Goal: Information Seeking & Learning: Learn about a topic

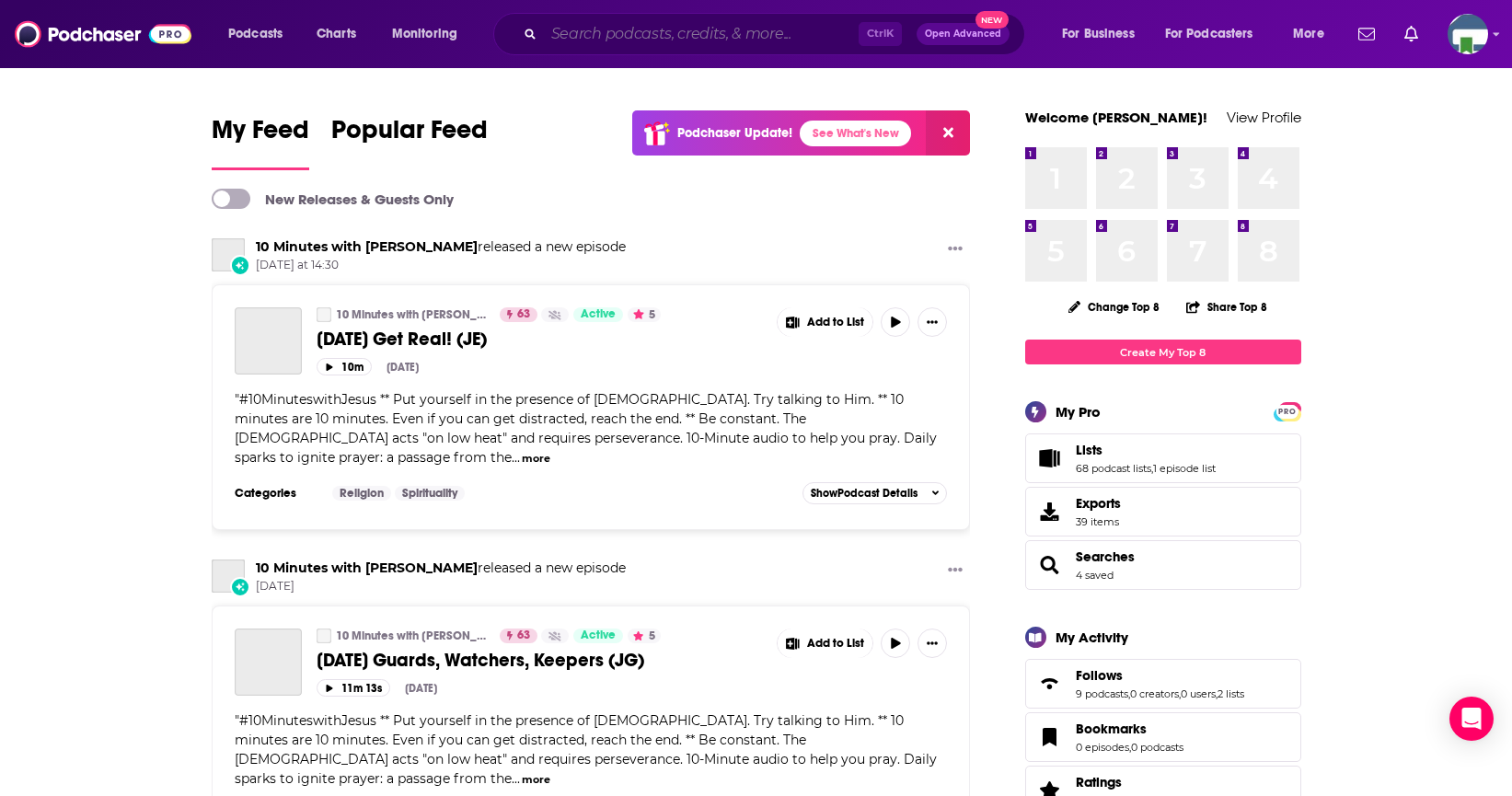
click at [671, 34] on input "Search podcasts, credits, & more..." at bounding box center [701, 34] width 315 height 30
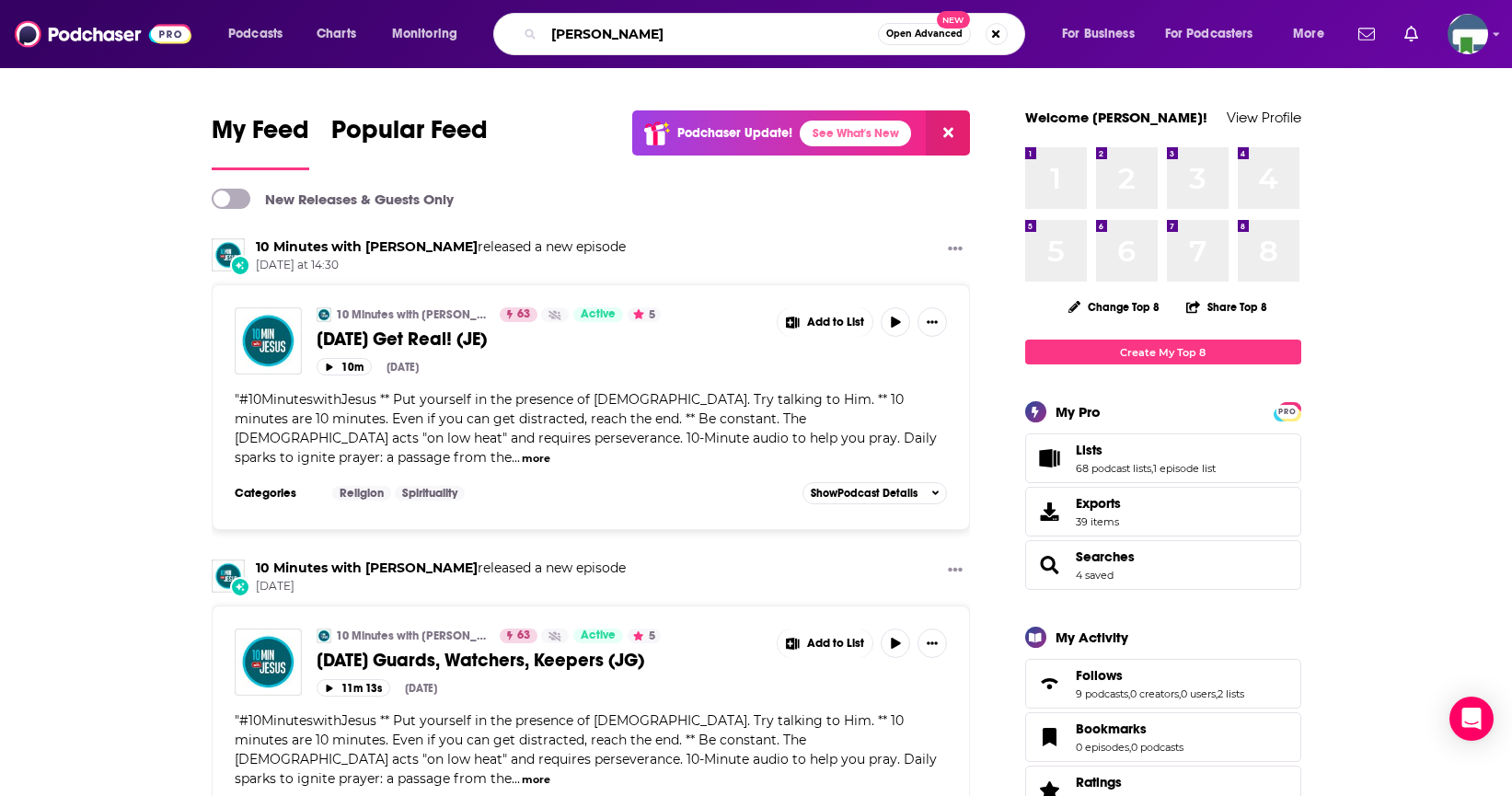
type input "[PERSON_NAME]"
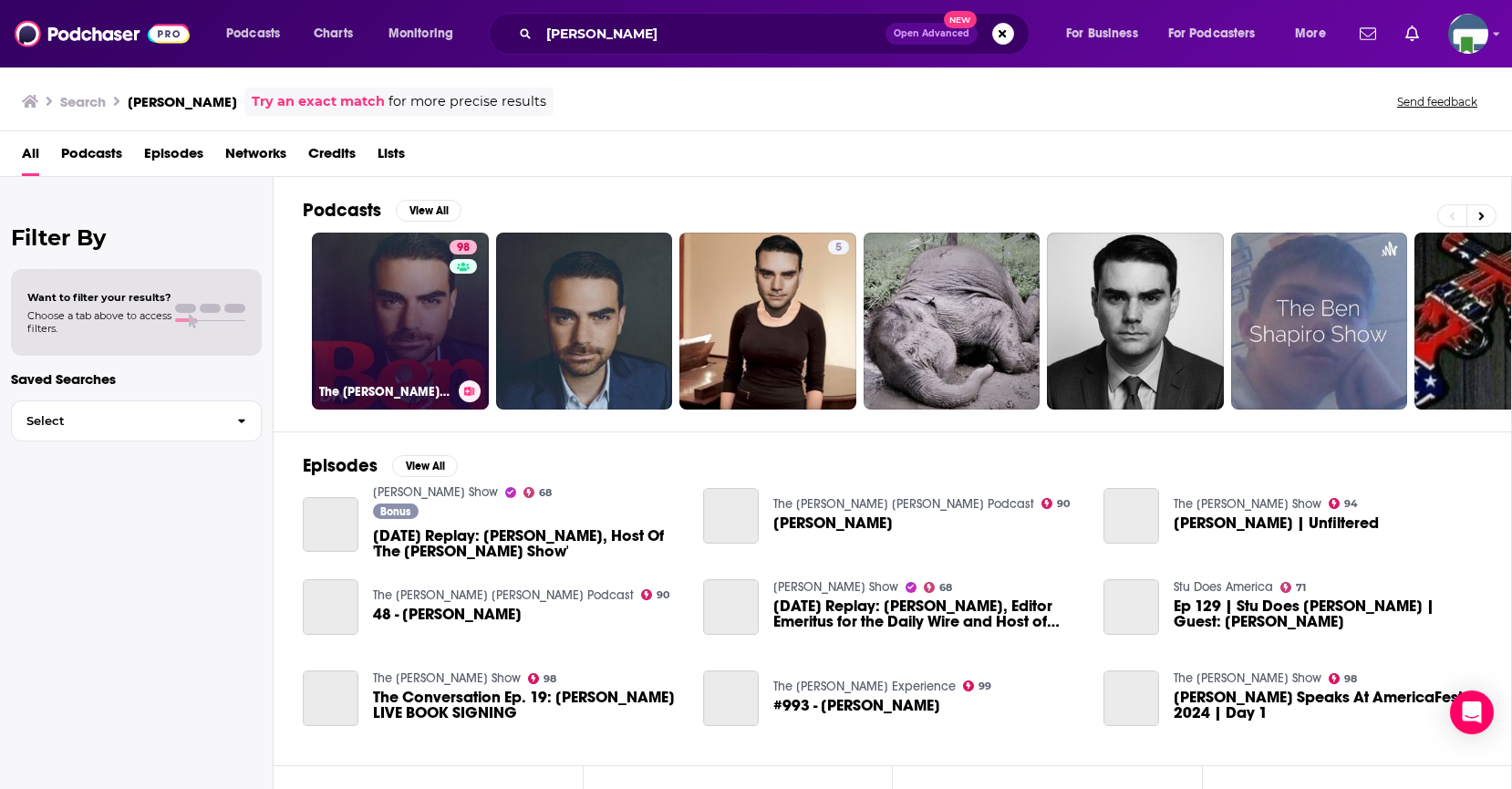
click at [433, 328] on link "98 The [PERSON_NAME] Show" at bounding box center [400, 321] width 177 height 177
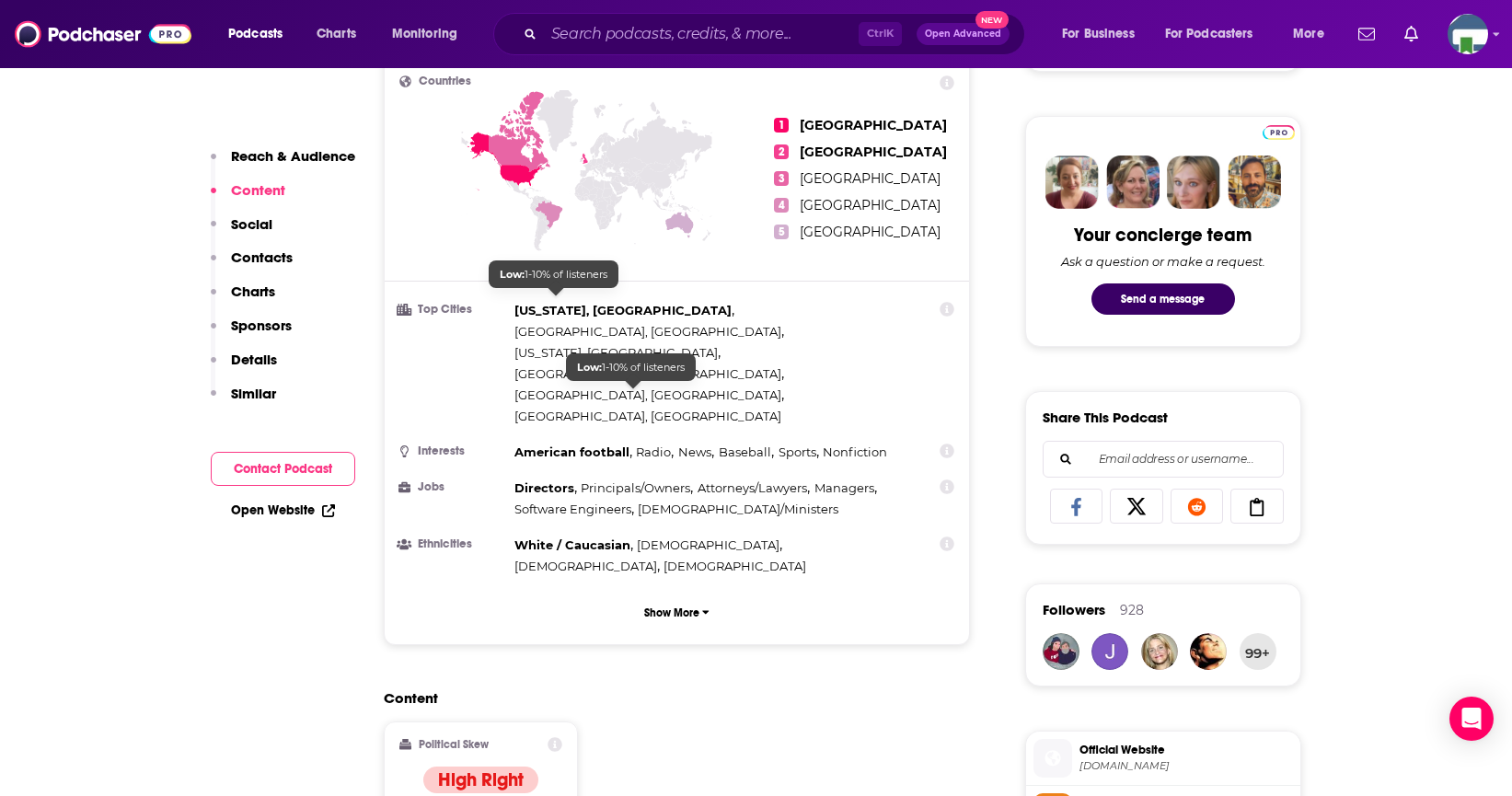
scroll to position [828, 0]
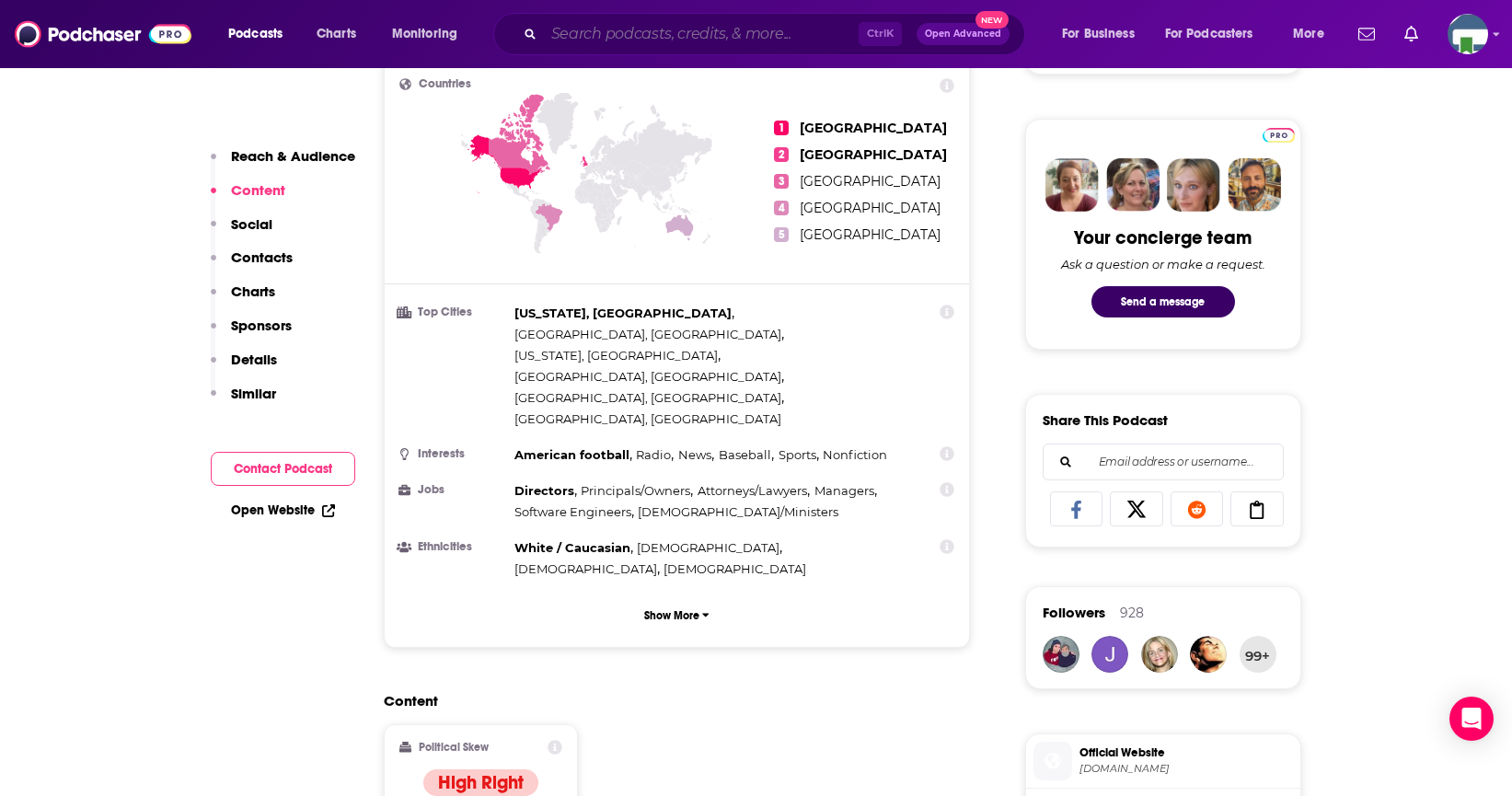
click at [756, 35] on input "Search podcasts, credits, & more..." at bounding box center [701, 34] width 315 height 30
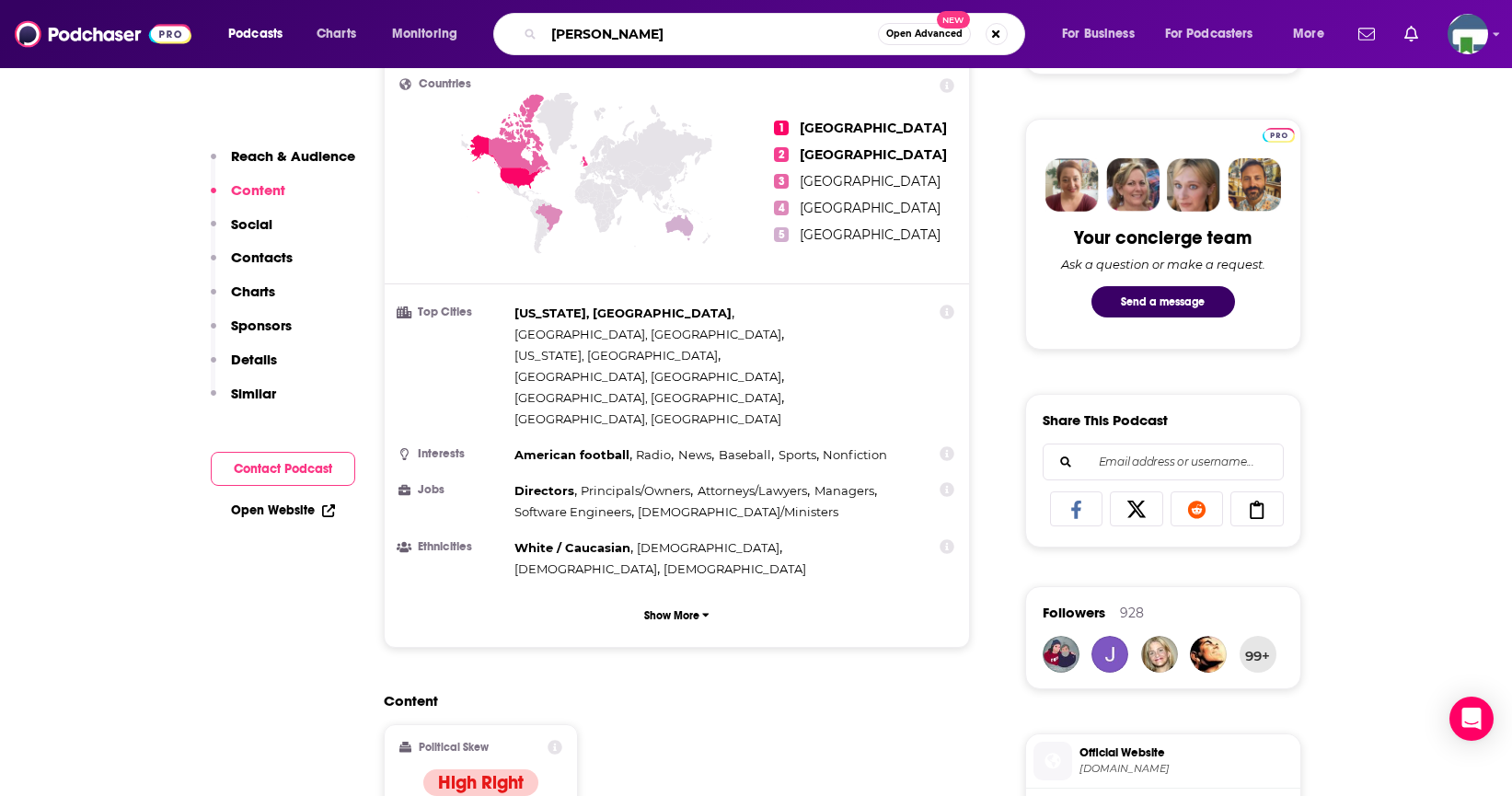
type input "[PERSON_NAME]"
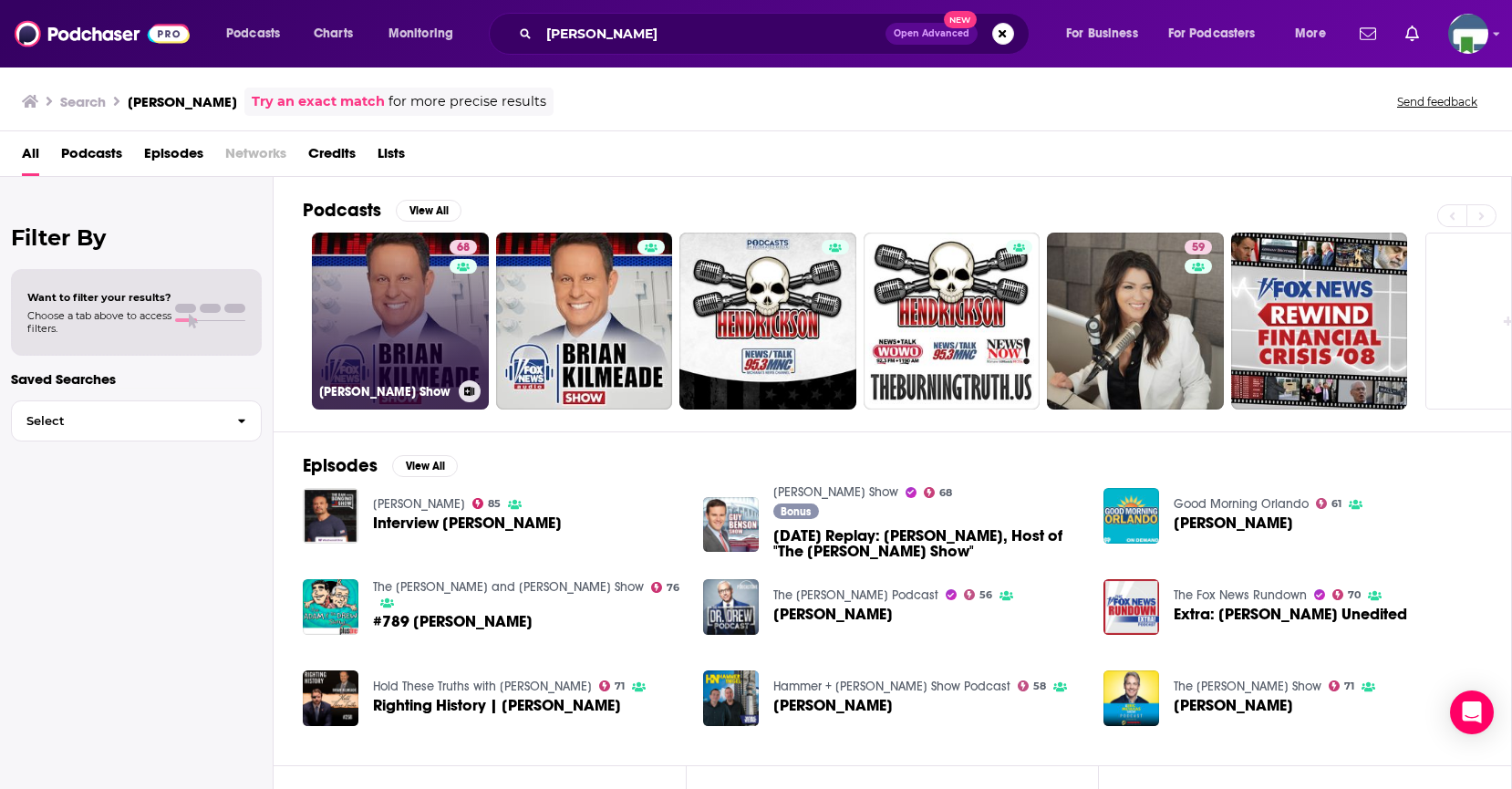
click at [393, 302] on link "68 [PERSON_NAME] Show" at bounding box center [400, 321] width 177 height 177
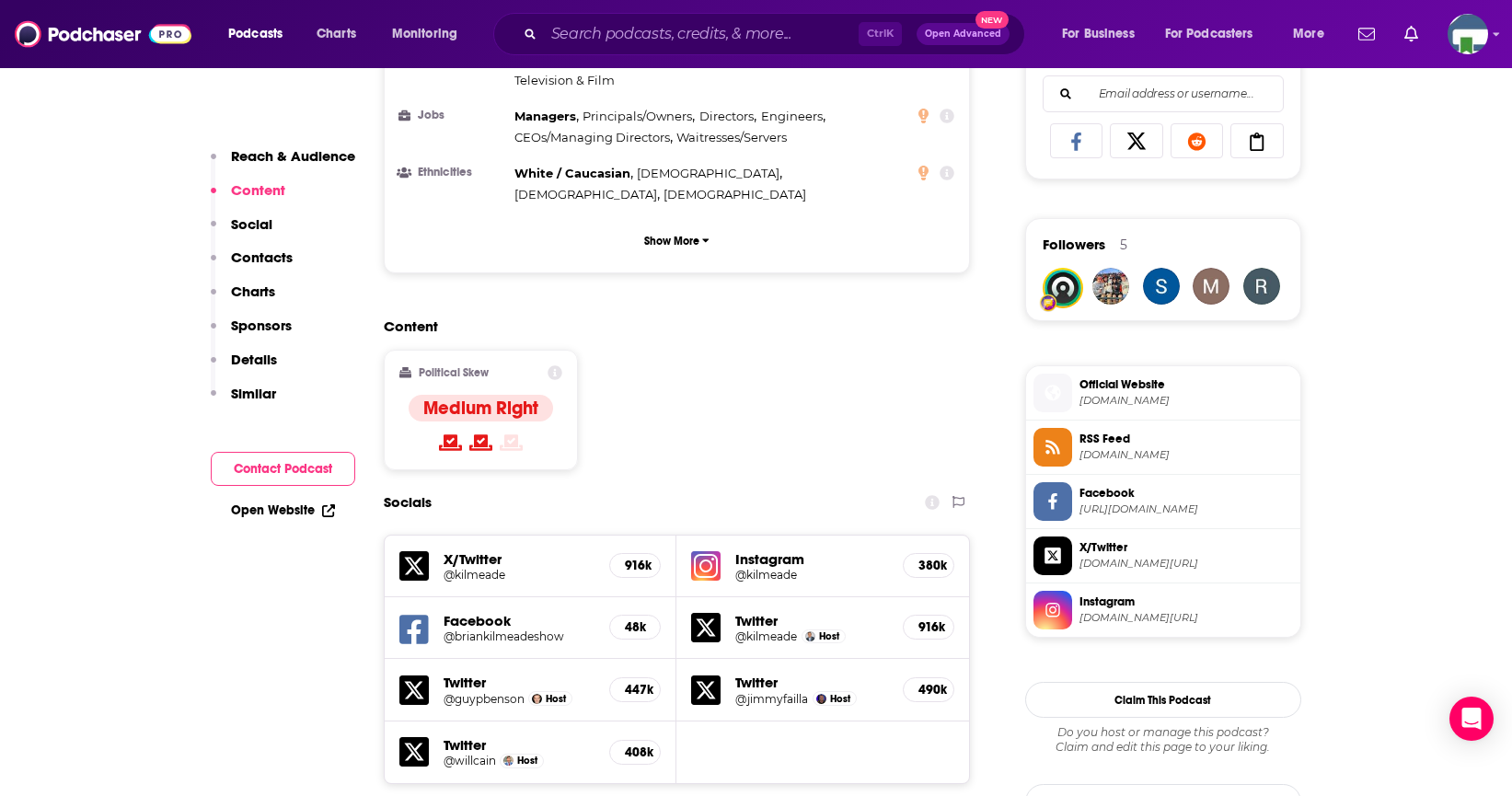
scroll to position [1472, 0]
